Goal: Information Seeking & Learning: Learn about a topic

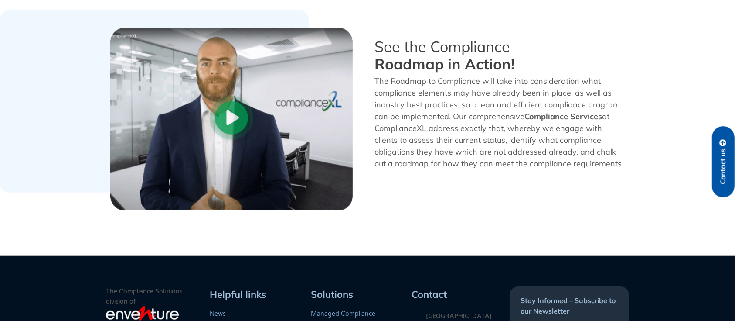
scroll to position [464, 0]
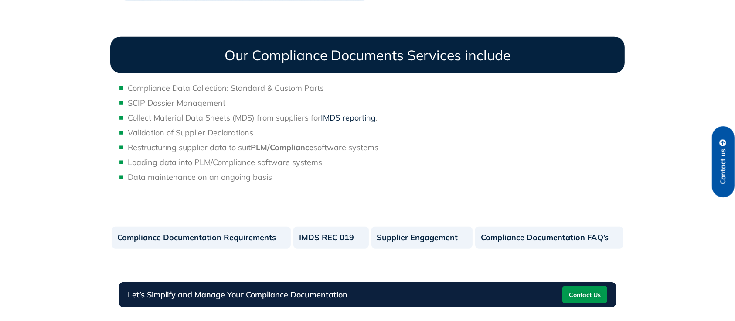
click at [342, 118] on link "IMDS reporting" at bounding box center [348, 118] width 55 height 10
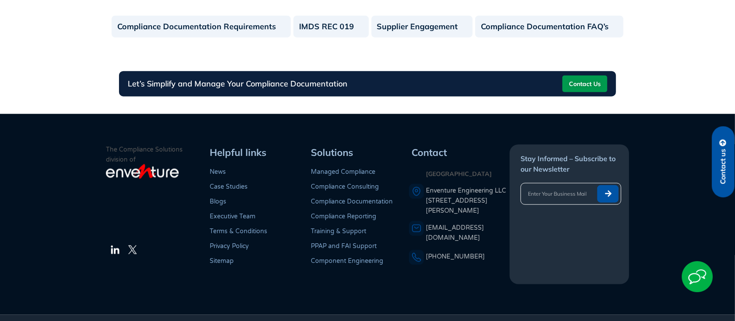
scroll to position [985, 0]
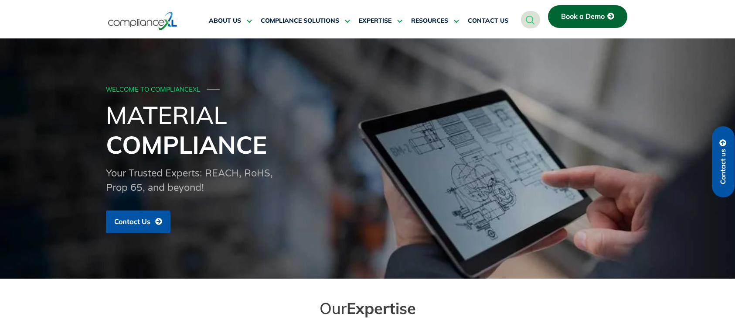
scroll to position [349, 0]
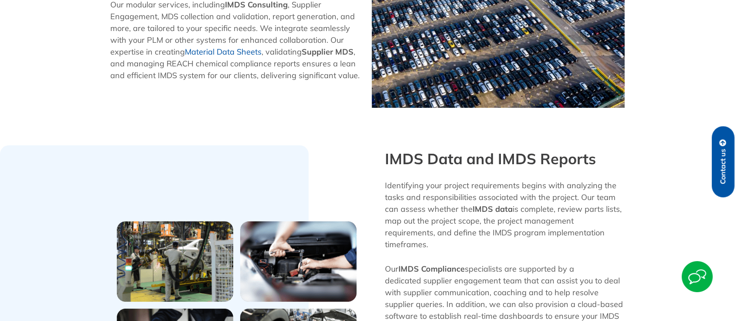
scroll to position [523, 0]
